Goal: Feedback & Contribution: Contribute content

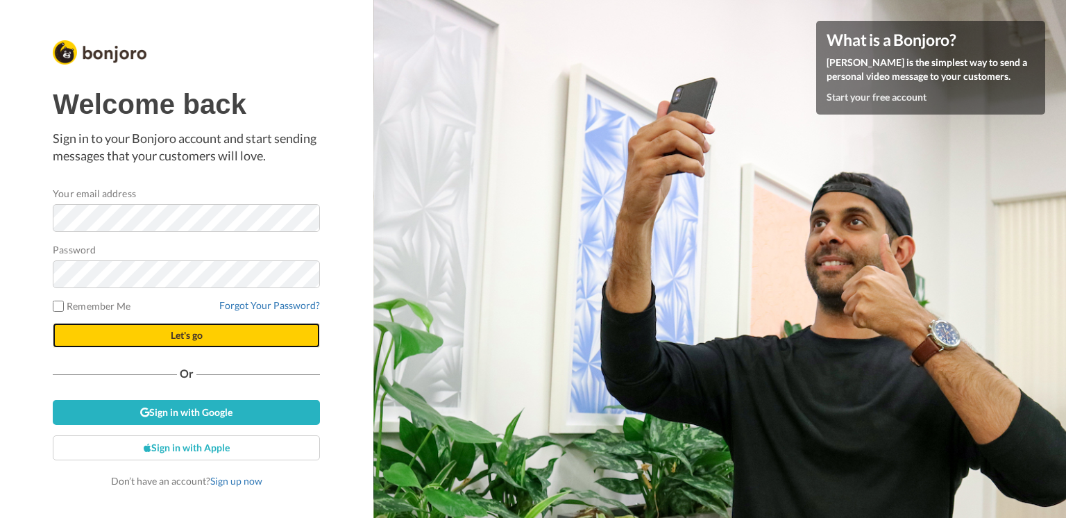
click at [285, 336] on button "Let's go" at bounding box center [186, 335] width 267 height 25
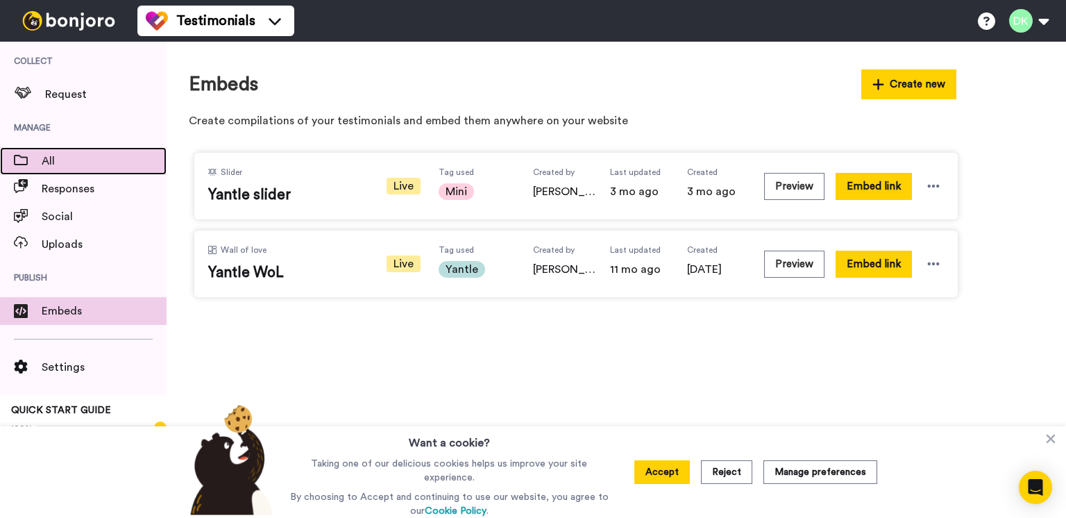
click at [81, 167] on span "All" at bounding box center [104, 161] width 125 height 17
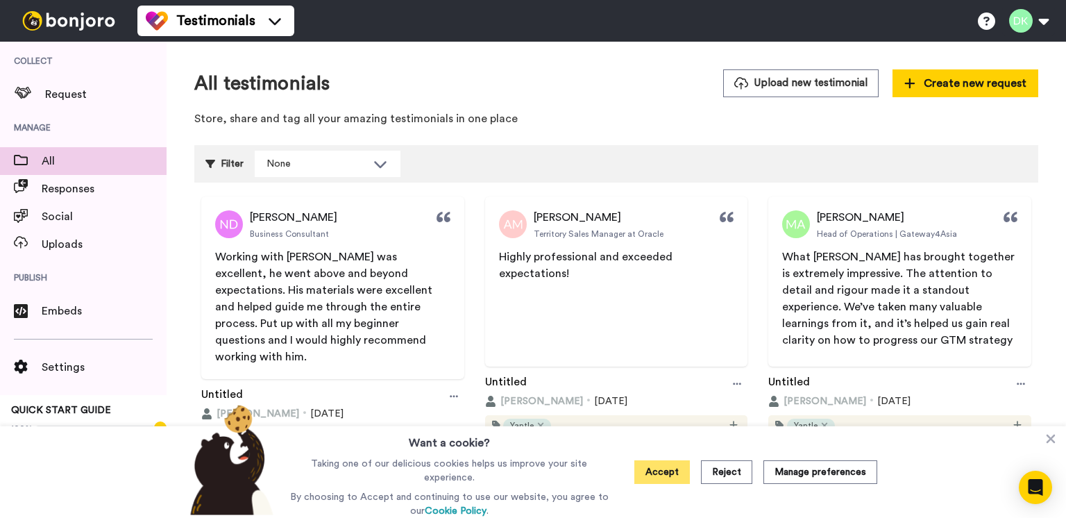
click at [675, 476] on button "Accept" at bounding box center [662, 472] width 56 height 24
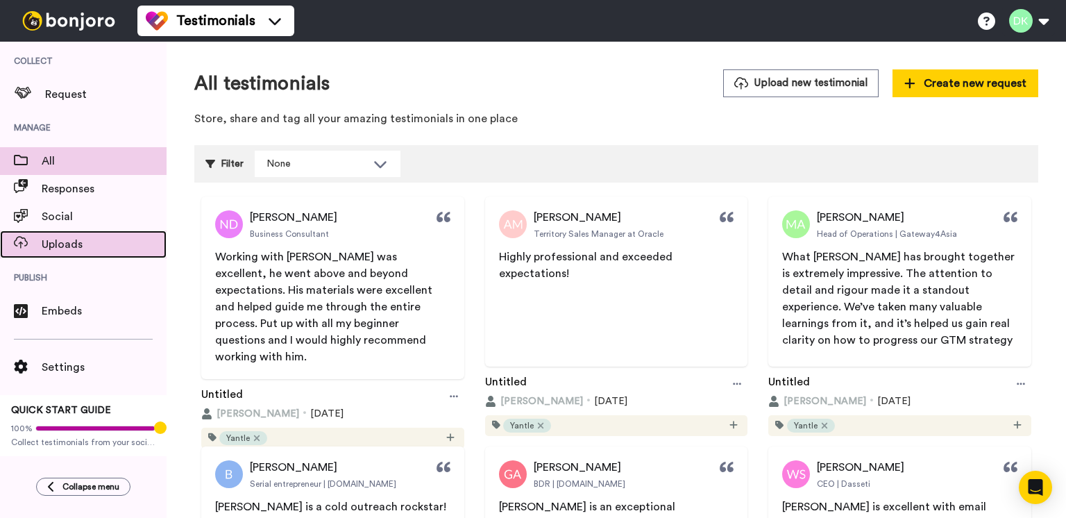
click at [89, 246] on span "Uploads" at bounding box center [104, 244] width 125 height 17
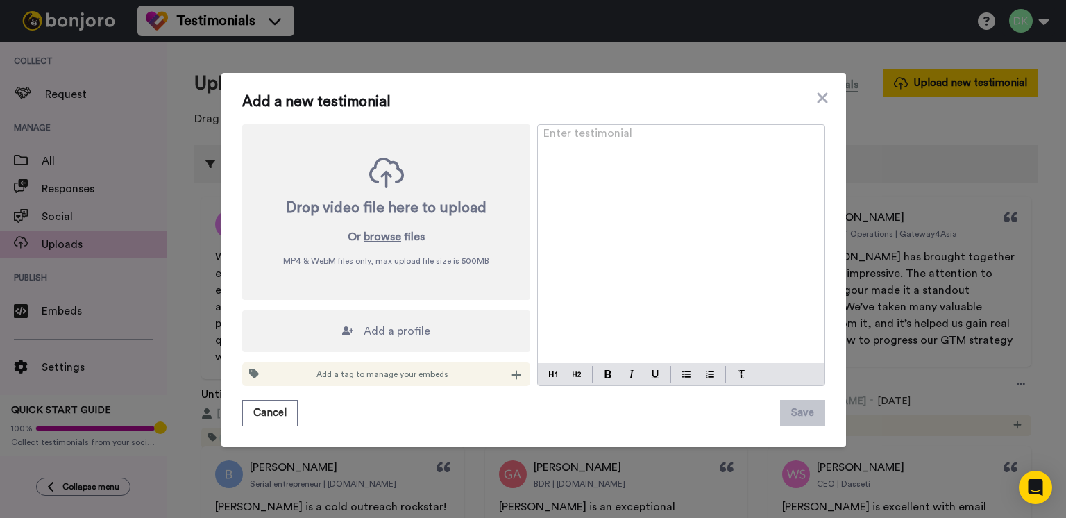
click at [384, 334] on span "Add a profile" at bounding box center [397, 331] width 67 height 17
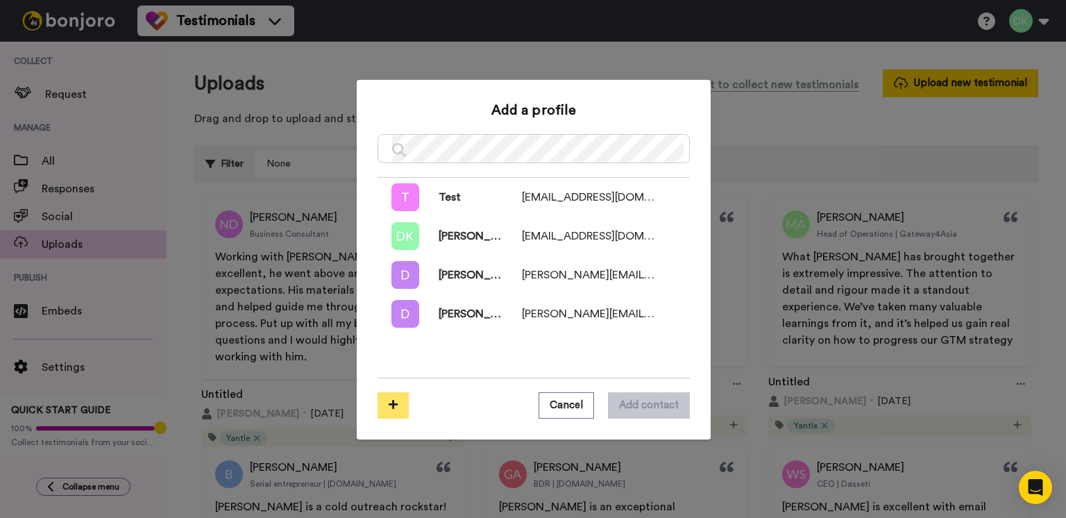
click at [395, 405] on button at bounding box center [393, 405] width 31 height 26
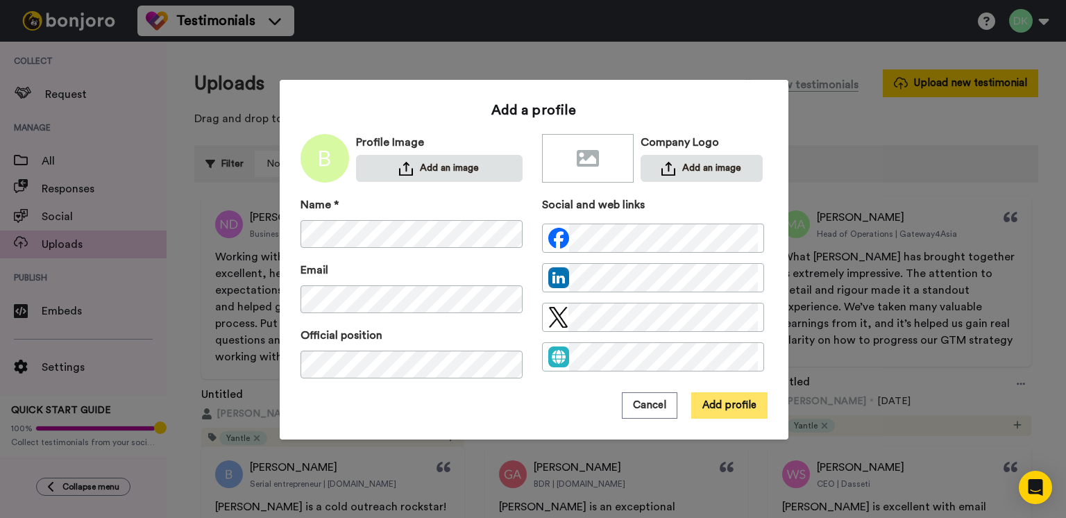
click at [730, 403] on button "Add profile" at bounding box center [729, 405] width 76 height 26
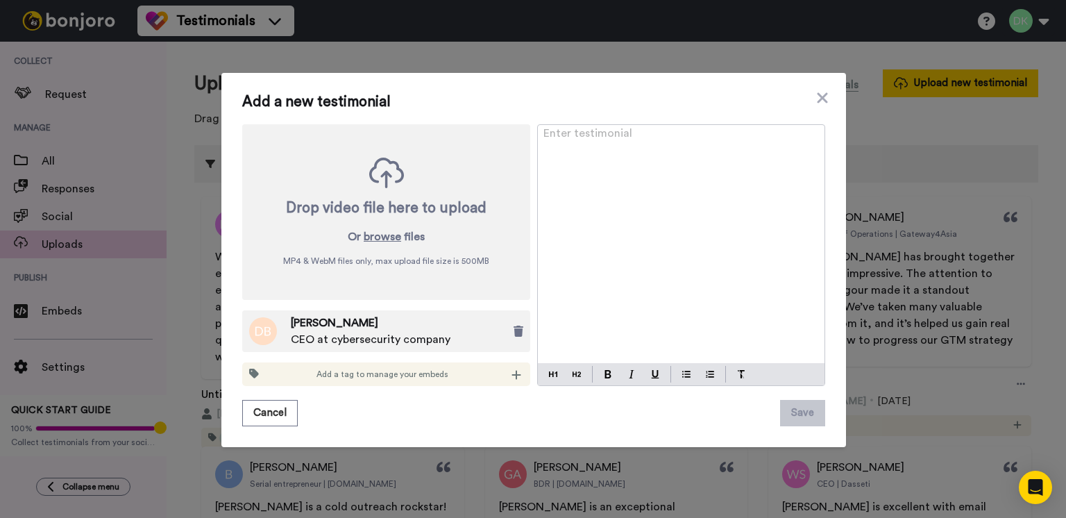
click at [611, 226] on div "Enter testimonial ﻿" at bounding box center [681, 244] width 287 height 238
paste div
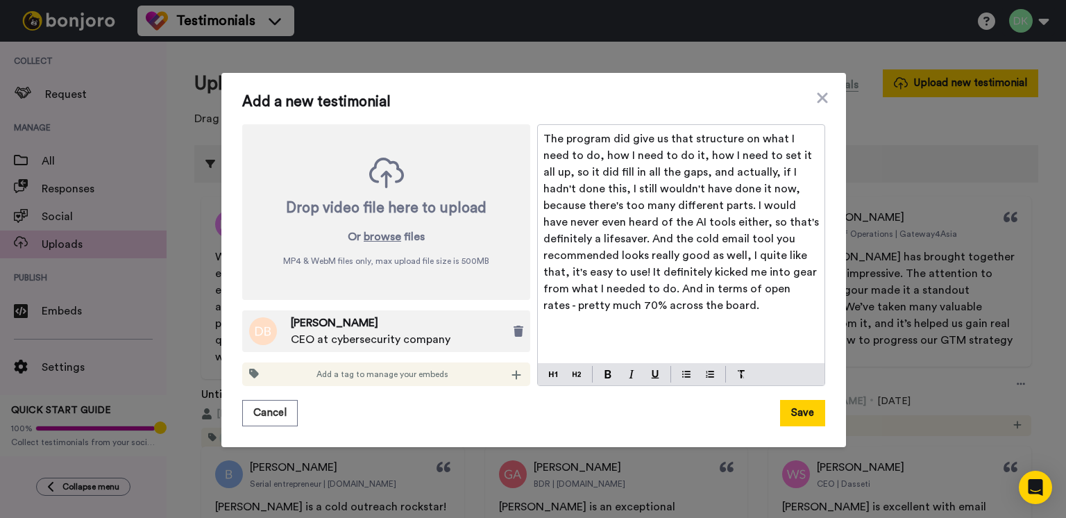
click at [583, 136] on span "The program did give us that structure on what I need to do, how I need to do i…" at bounding box center [683, 222] width 278 height 178
click at [797, 415] on button "Save" at bounding box center [802, 413] width 45 height 26
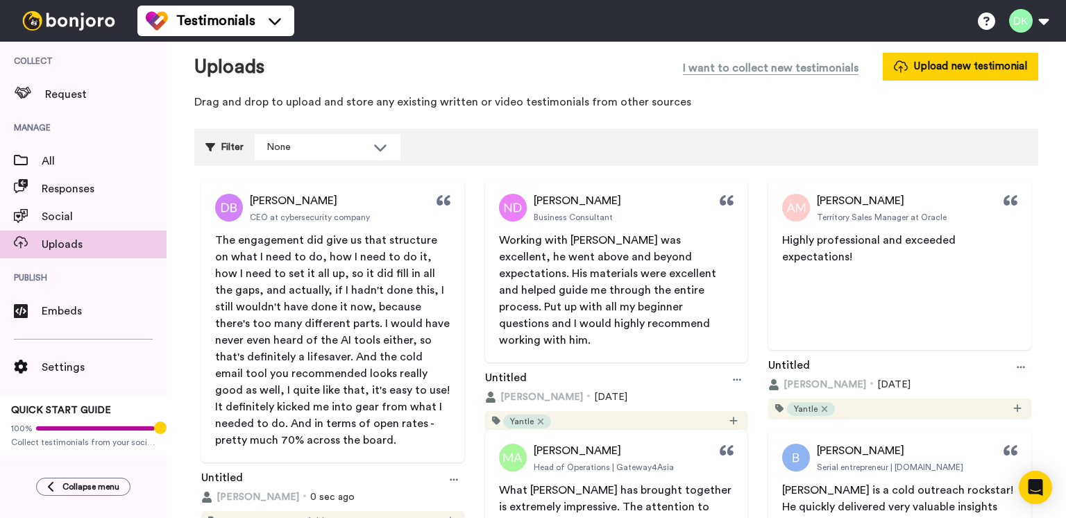
scroll to position [28, 0]
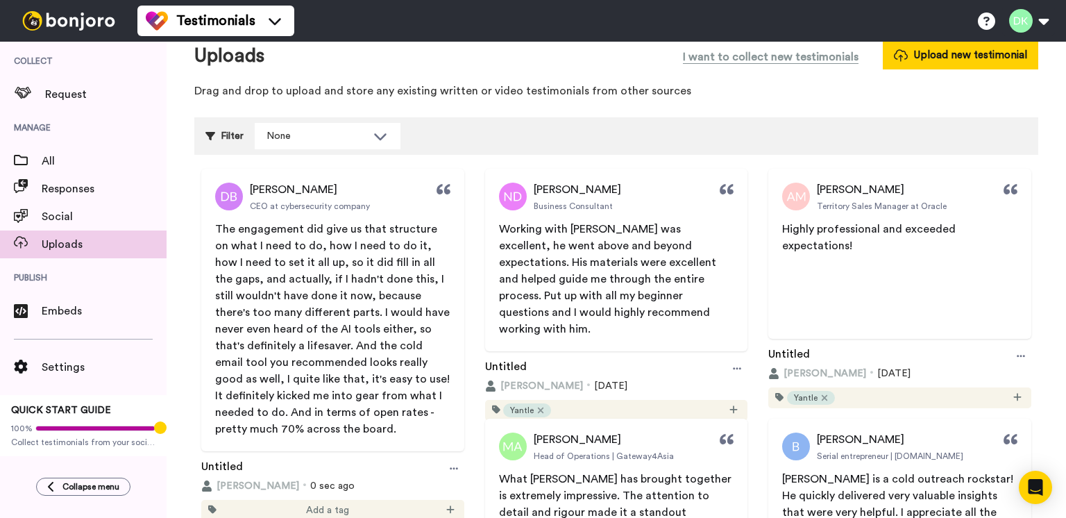
click at [277, 285] on p "The engagement did give us that structure on what I need to do, how I need to d…" at bounding box center [332, 329] width 235 height 217
click at [450, 470] on icon at bounding box center [454, 469] width 8 height 10
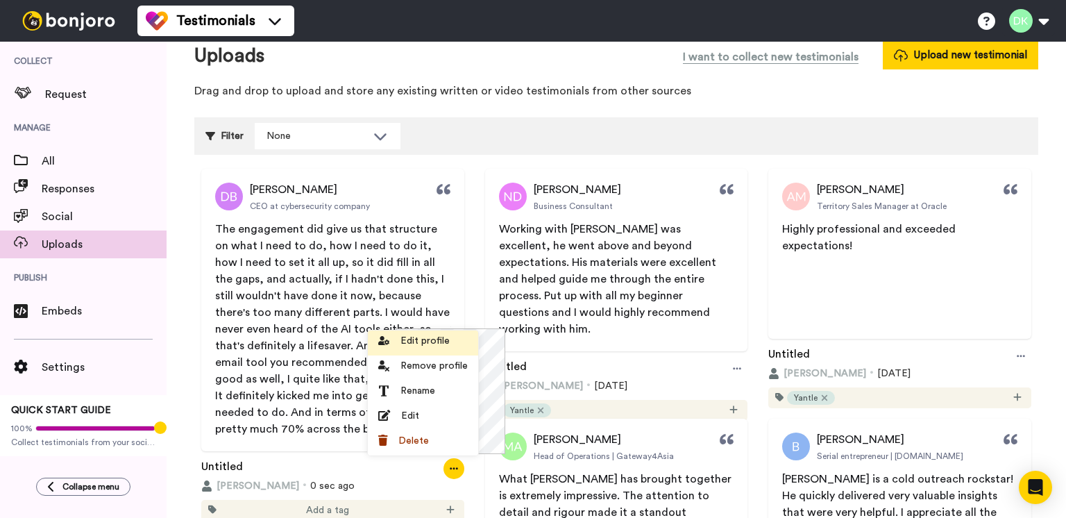
click at [433, 344] on span "Edit profile" at bounding box center [425, 341] width 49 height 14
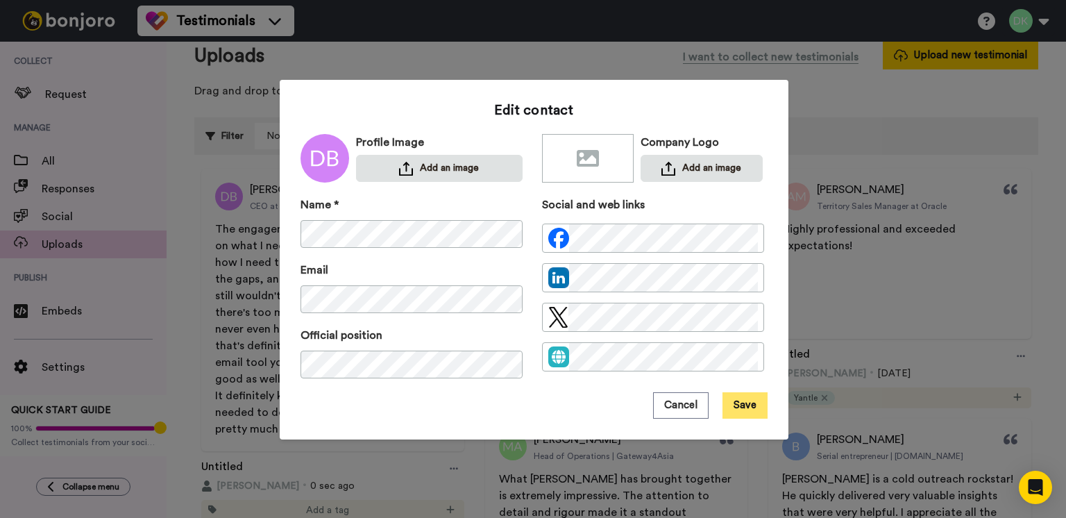
click at [735, 403] on button "Save" at bounding box center [745, 405] width 45 height 26
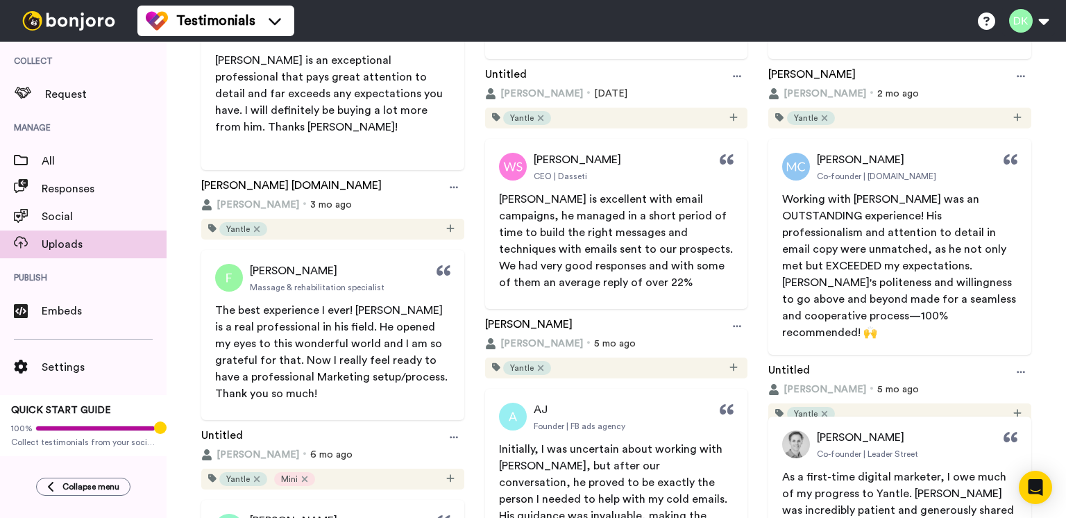
scroll to position [0, 0]
